Goal: Information Seeking & Learning: Find specific fact

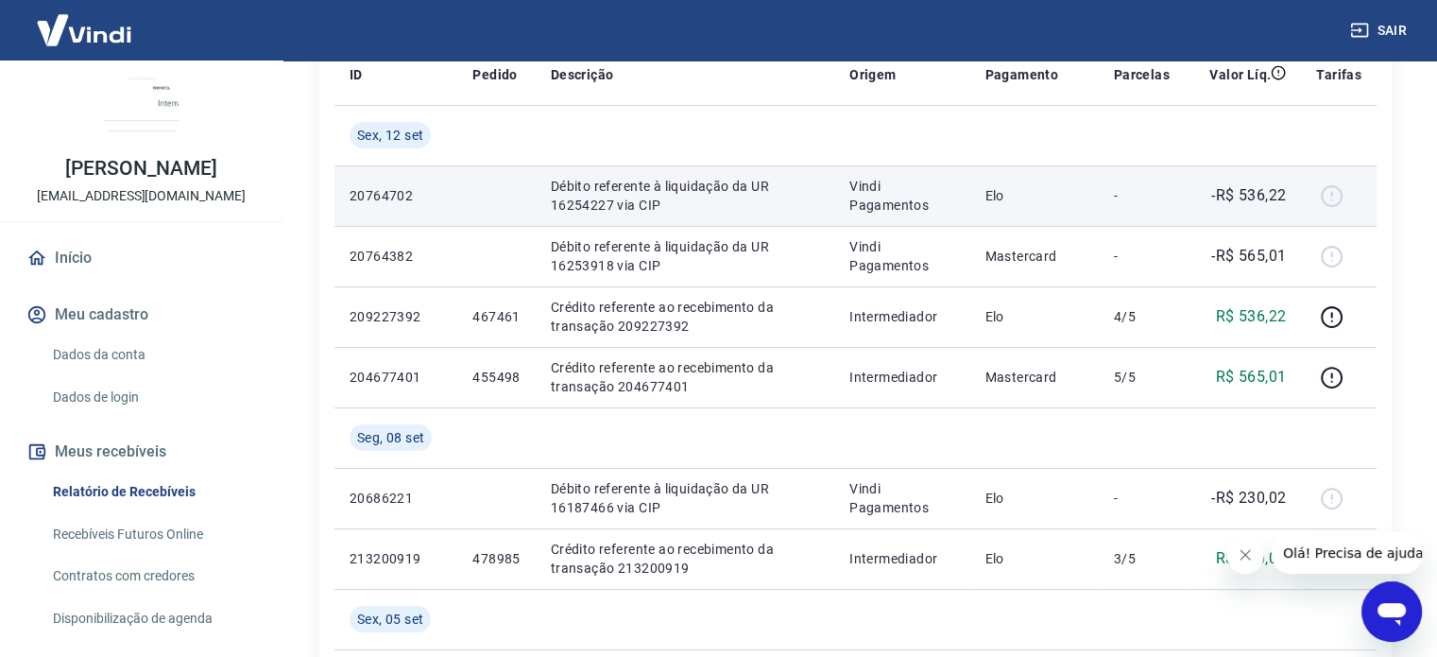
scroll to position [283, 0]
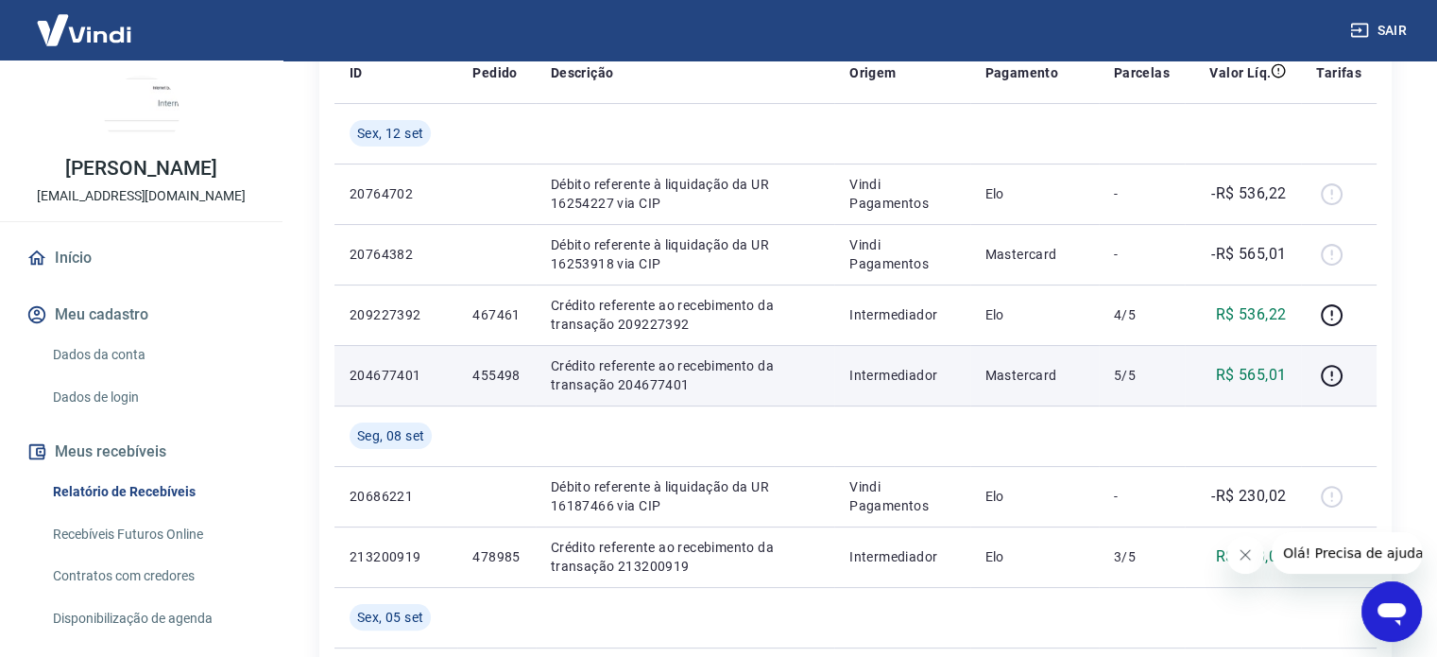
click at [1224, 362] on td "R$ 565,01" at bounding box center [1243, 375] width 116 height 60
click at [501, 370] on p "455498" at bounding box center [495, 375] width 47 height 19
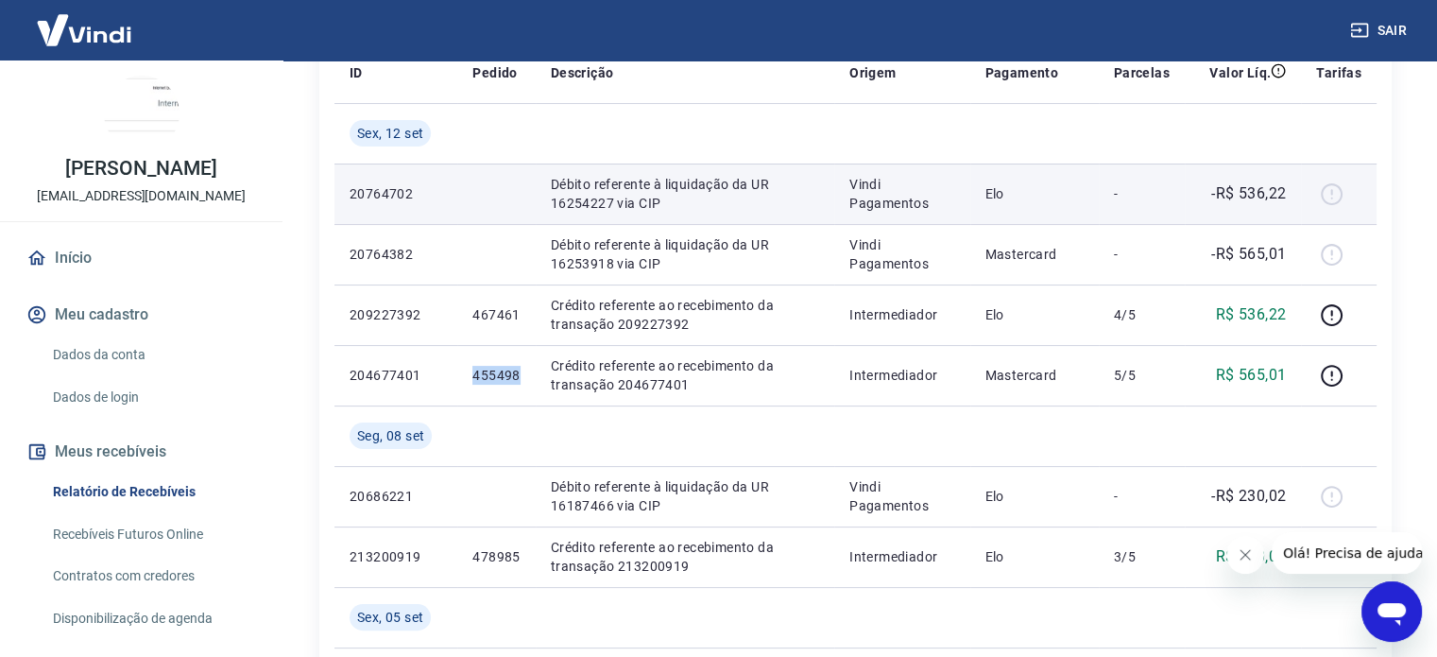
copy p "455498"
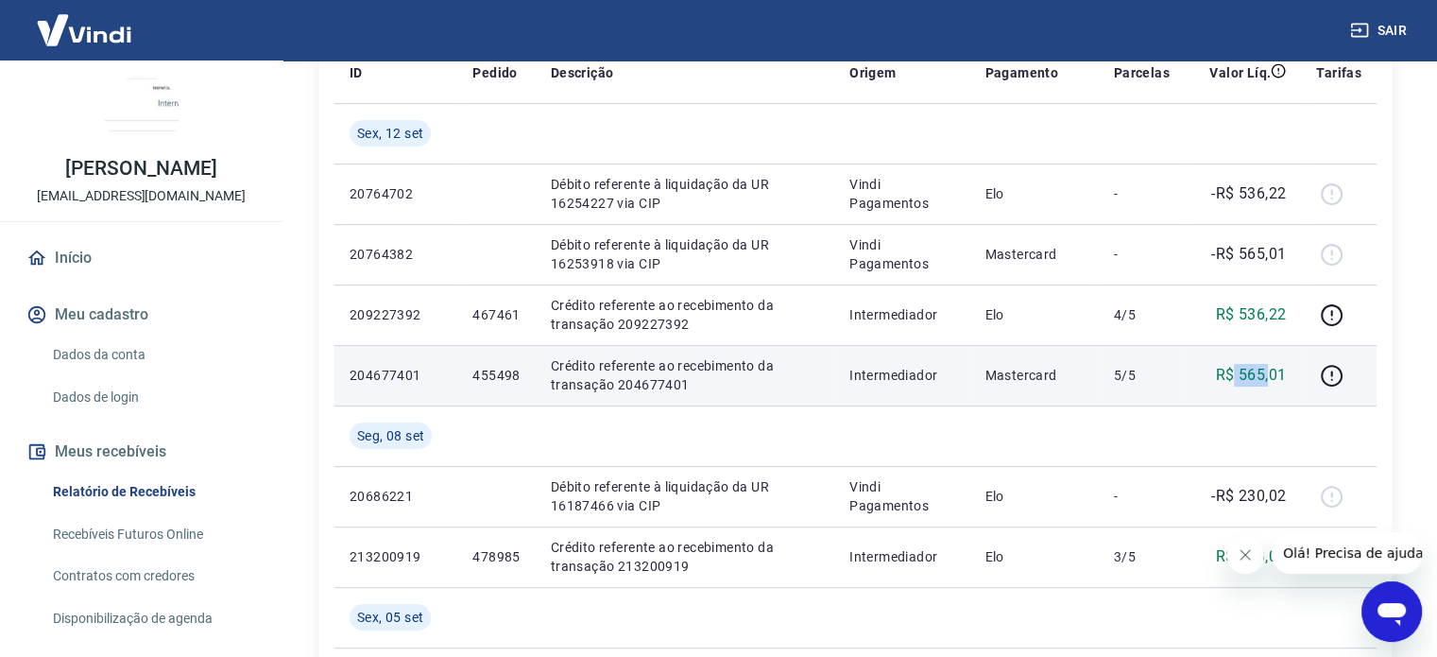
drag, startPoint x: 1233, startPoint y: 372, endPoint x: 1274, endPoint y: 378, distance: 41.0
click at [1274, 378] on p "R$ 565,01" at bounding box center [1251, 375] width 71 height 23
click at [1252, 373] on p "R$ 565,01" at bounding box center [1251, 375] width 71 height 23
click at [1238, 373] on p "R$ 565,01" at bounding box center [1251, 375] width 71 height 23
drag, startPoint x: 1241, startPoint y: 377, endPoint x: 1285, endPoint y: 379, distance: 44.5
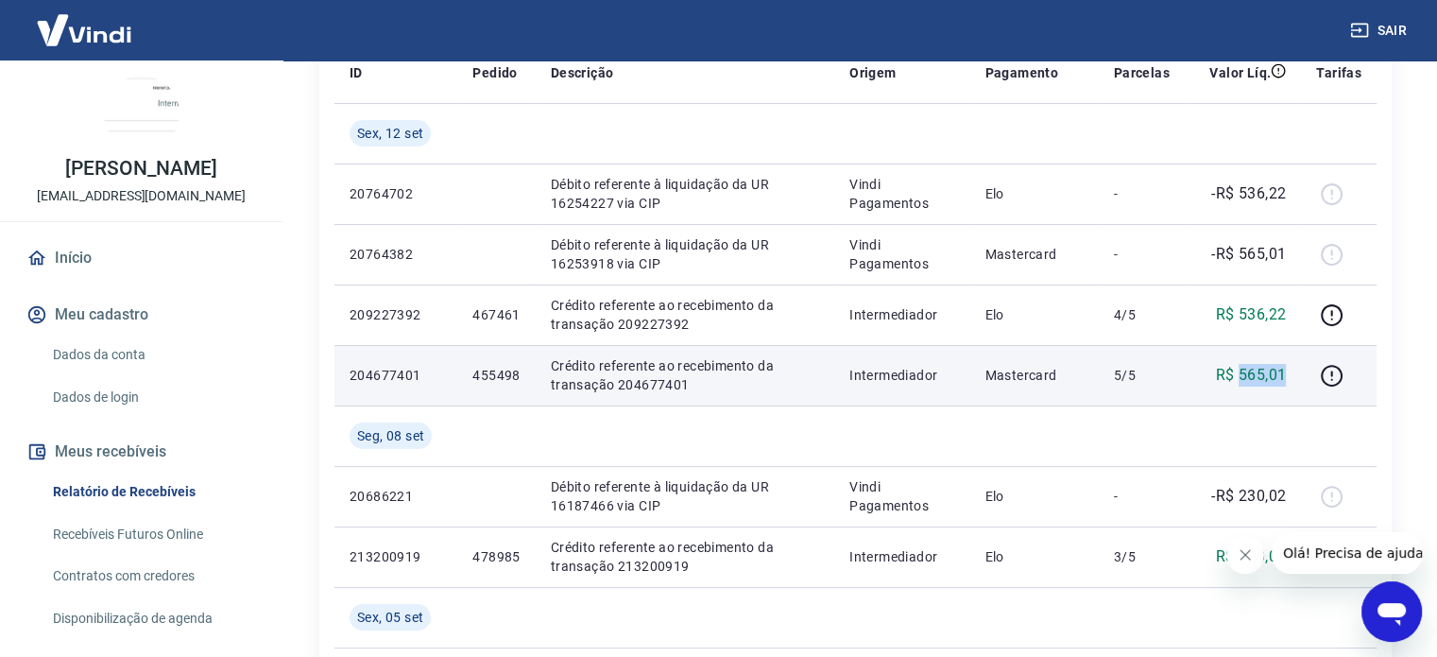
click at [1285, 379] on p "R$ 565,01" at bounding box center [1251, 375] width 71 height 23
copy p "565,01"
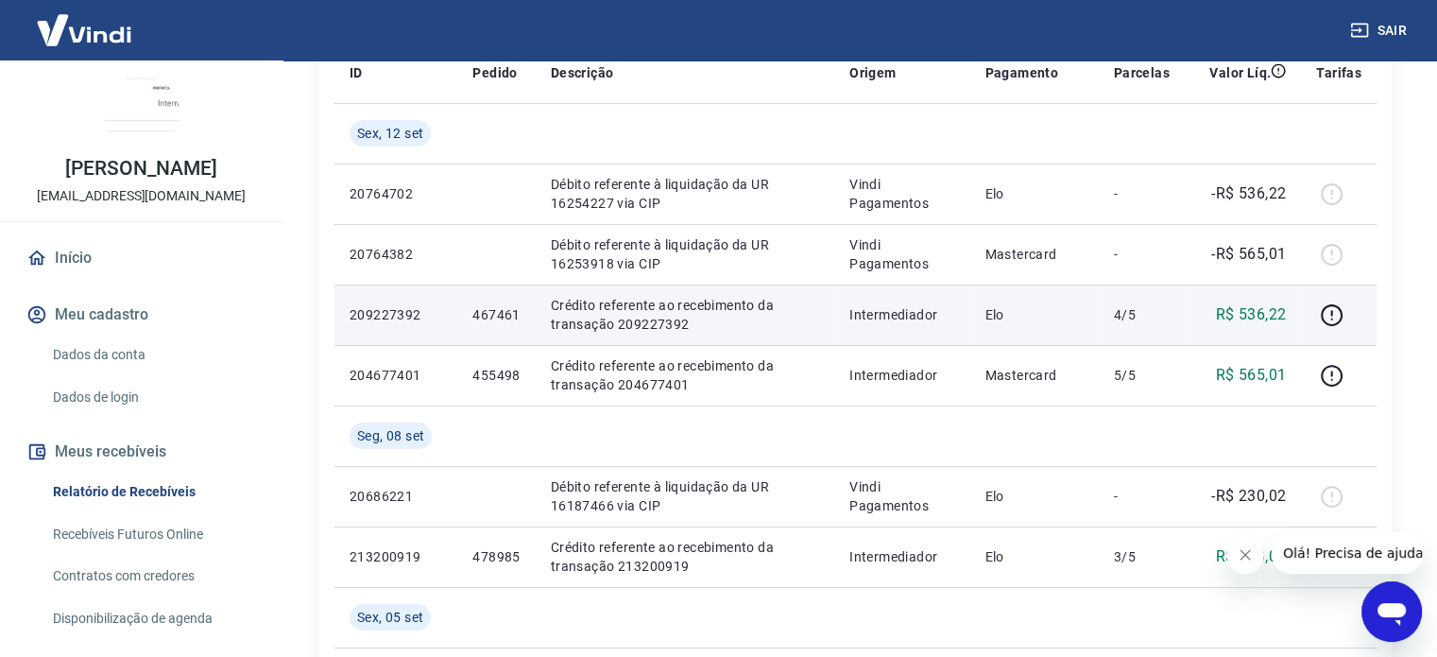
click at [1106, 305] on td "4/5" at bounding box center [1142, 314] width 86 height 60
click at [497, 317] on p "467461" at bounding box center [495, 314] width 47 height 19
copy p "467461"
drag, startPoint x: 1092, startPoint y: 310, endPoint x: 1160, endPoint y: 317, distance: 68.5
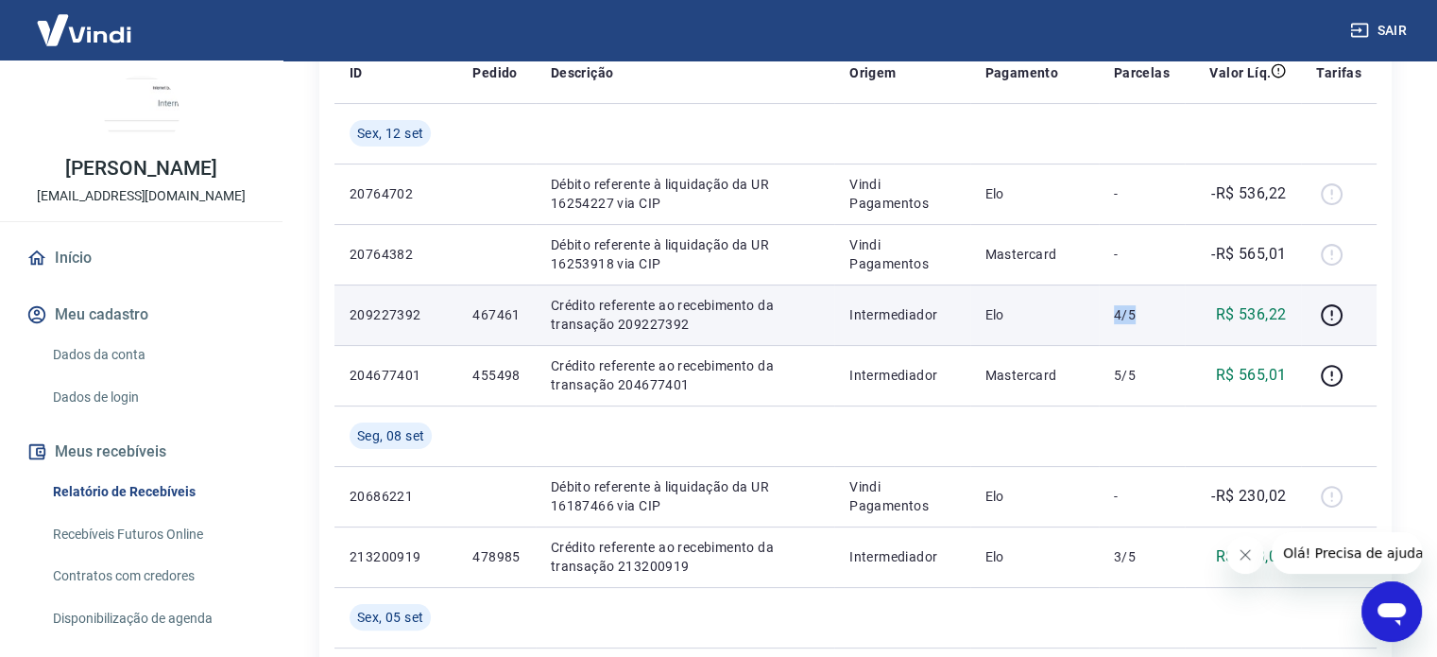
click at [1160, 317] on tr "209227392 467461 Crédito referente ao recebimento da transação 209227392 Interm…" at bounding box center [856, 314] width 1042 height 60
drag, startPoint x: 1240, startPoint y: 306, endPoint x: 1290, endPoint y: 317, distance: 51.3
click at [1290, 317] on td "R$ 536,22" at bounding box center [1243, 314] width 116 height 60
copy p "536,22"
